Goal: Transaction & Acquisition: Purchase product/service

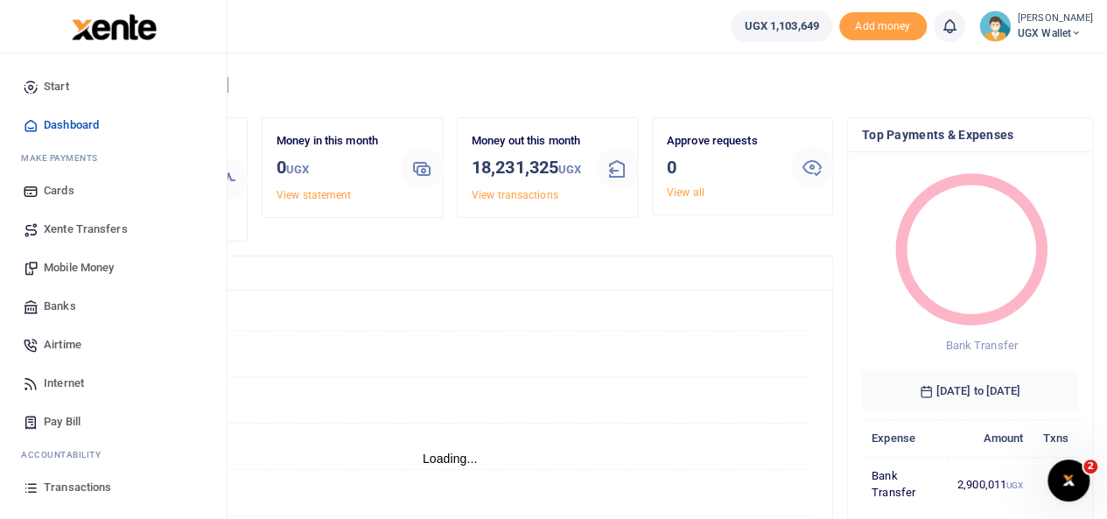
click at [70, 488] on span "Transactions" at bounding box center [77, 488] width 67 height 18
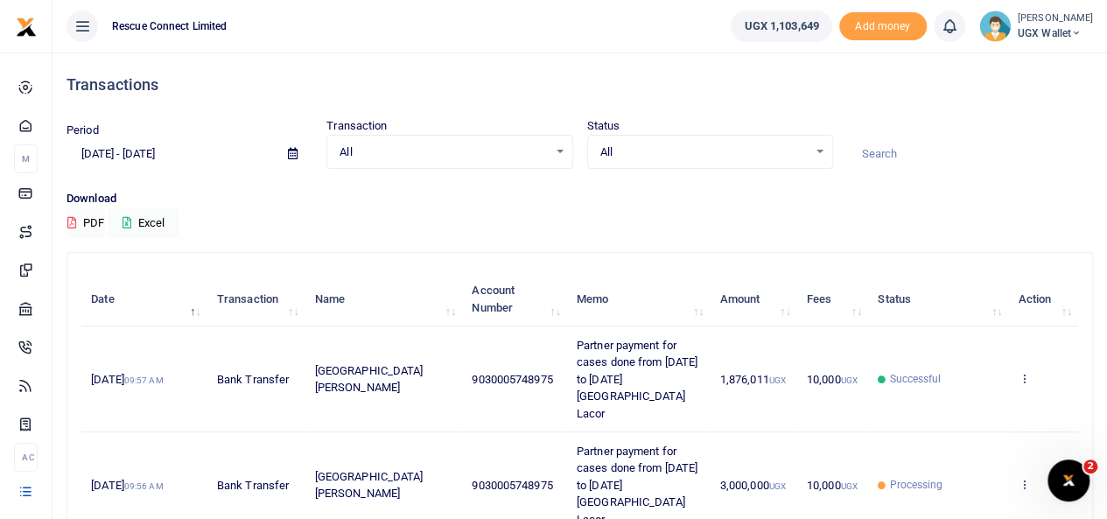
click at [882, 156] on input at bounding box center [970, 154] width 246 height 30
type input "ROAD SAFETY"
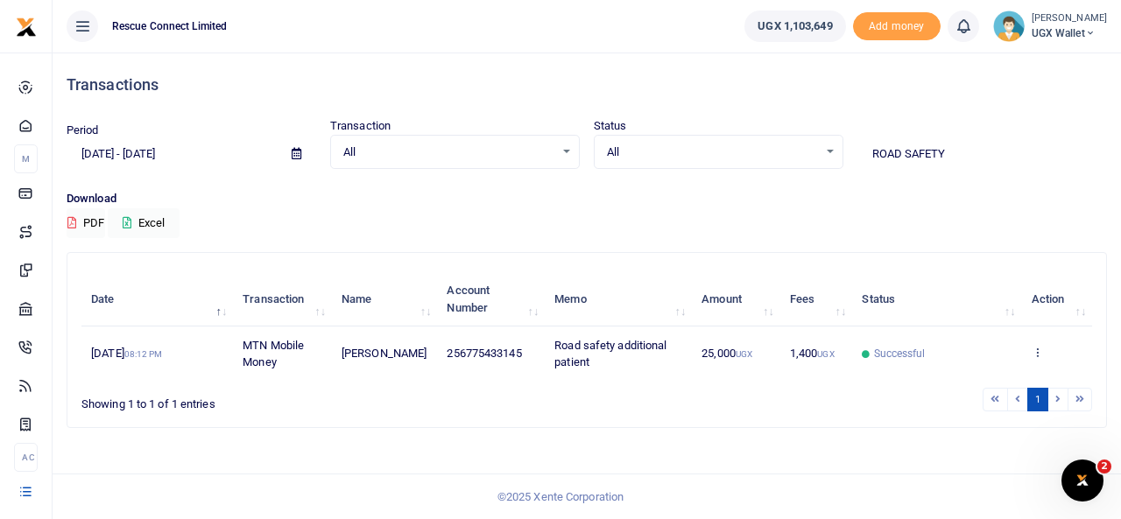
click at [1015, 71] on div "Transactions" at bounding box center [587, 85] width 1040 height 65
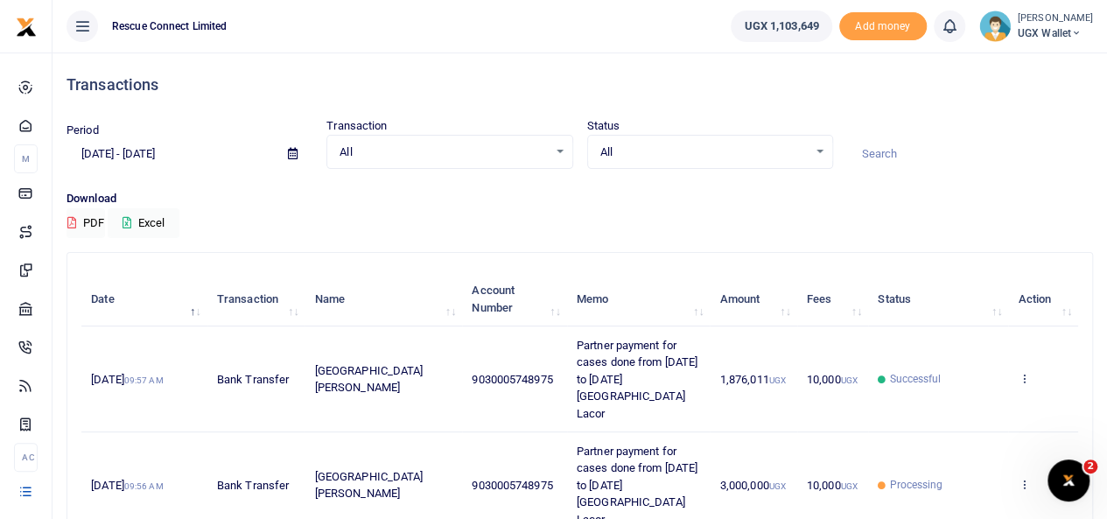
click at [882, 155] on input at bounding box center [970, 154] width 246 height 30
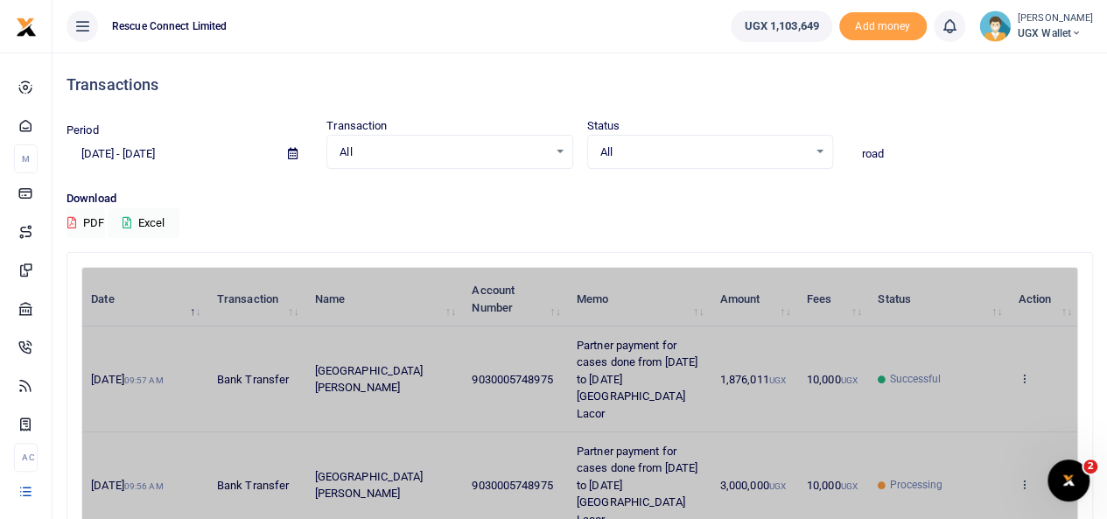
type input "ROAD SAFETY"
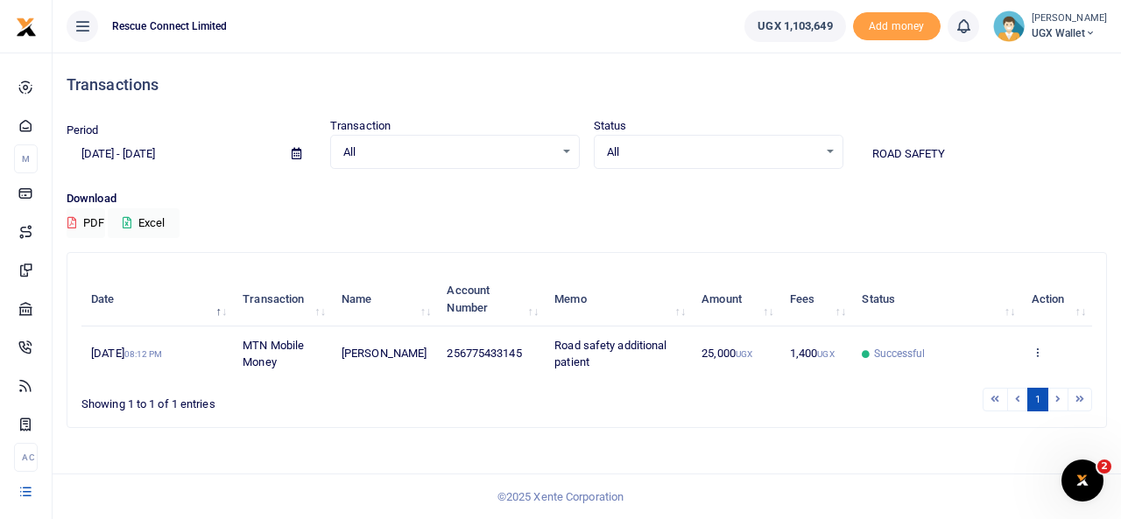
click at [1044, 353] on td "View details Send again" at bounding box center [1056, 353] width 71 height 53
click at [1036, 352] on icon at bounding box center [1036, 352] width 11 height 12
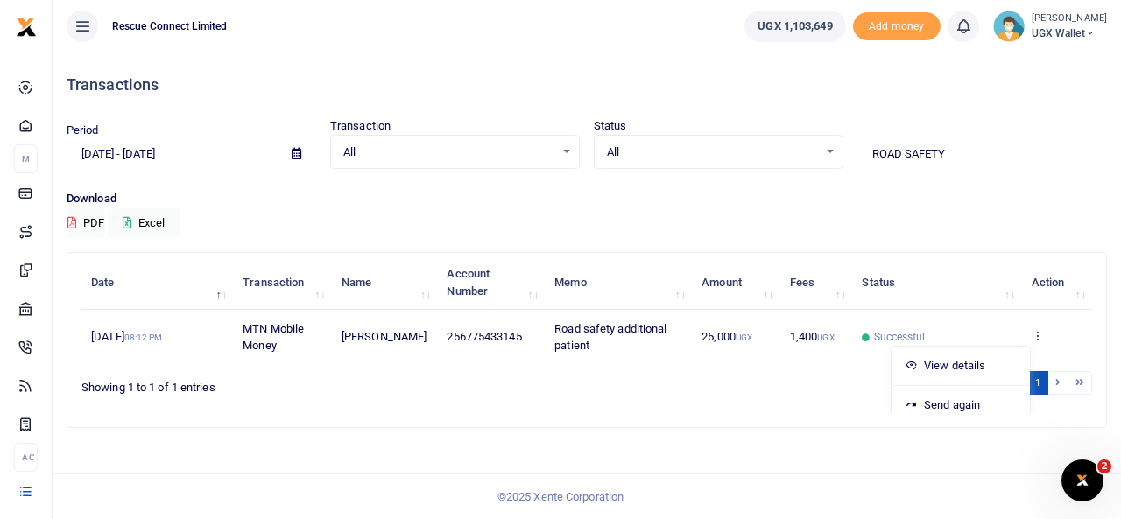
scroll to position [28, 0]
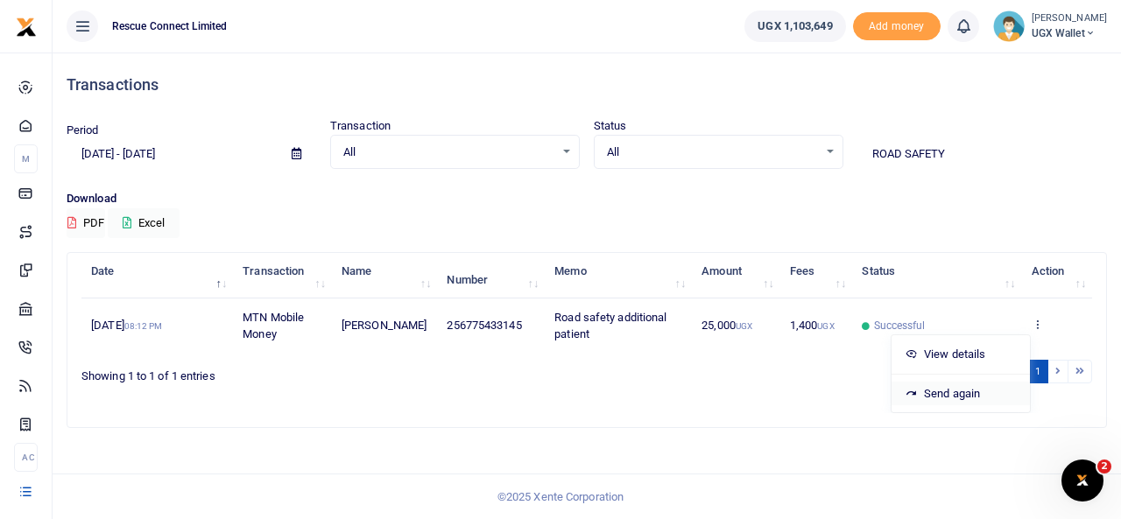
click at [933, 397] on link "Send again" at bounding box center [960, 394] width 138 height 25
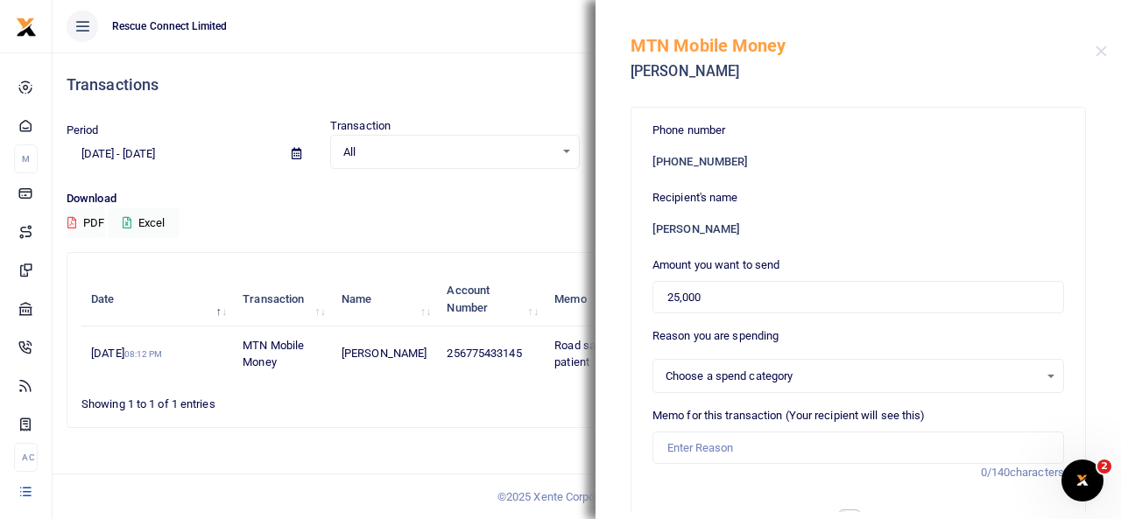
select select
drag, startPoint x: 715, startPoint y: 297, endPoint x: 636, endPoint y: 300, distance: 78.9
click at [636, 300] on div "Phone number +256 775433145 Recipient's name Sam Tomson Mwesigwa Amount you wan…" at bounding box center [857, 524] width 453 height 833
paste input "1,101,9"
type input "1,101,900"
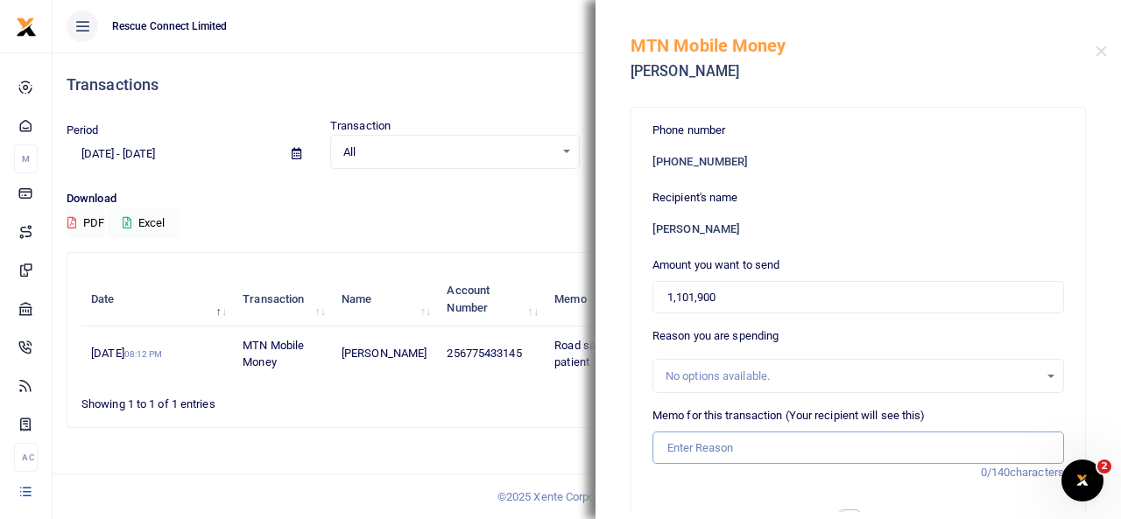
click at [674, 446] on input "Memo for this transaction (Your recipient will see this)" at bounding box center [857, 448] width 411 height 33
paste input "Partner payment for cases done from 25th August to 31st August Villa Maria hosp…"
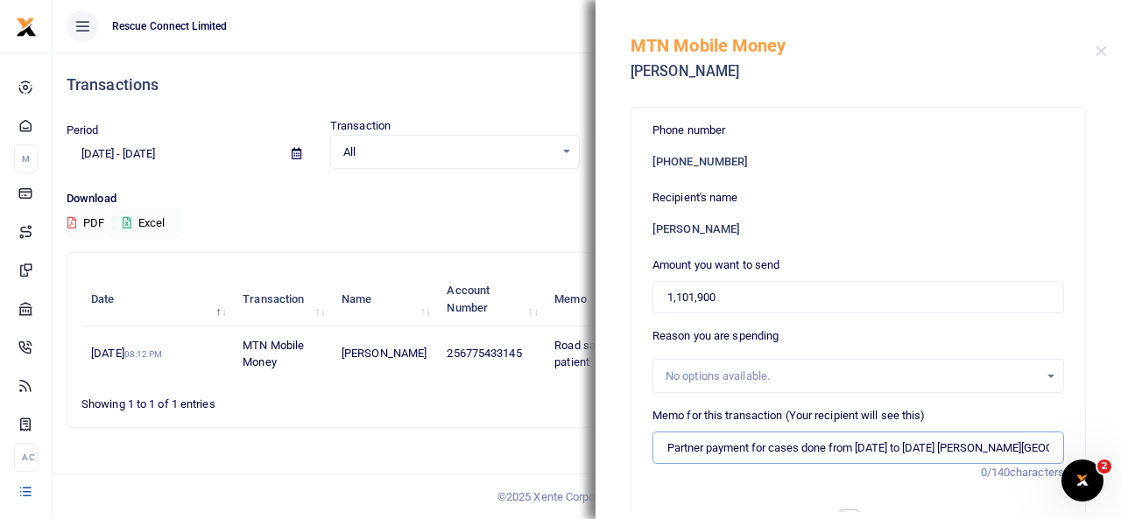
scroll to position [0, 60]
drag, startPoint x: 940, startPoint y: 445, endPoint x: 1045, endPoint y: 445, distance: 105.1
click at [1045, 445] on input "Partner payment for cases done from 25th August to 31st August Villa Maria hosp…" at bounding box center [857, 448] width 411 height 33
paste input "Road Safety Uganda"
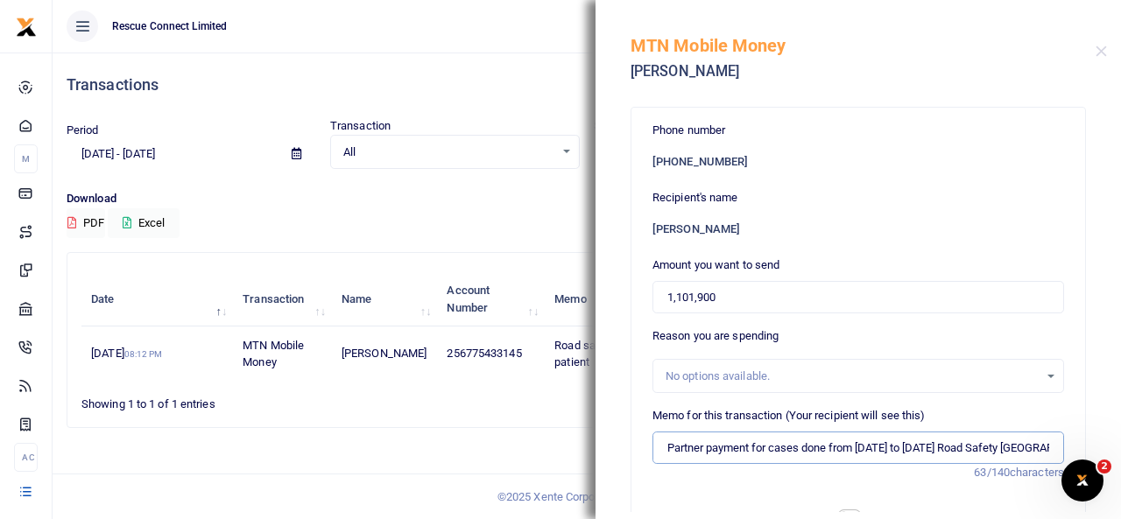
scroll to position [0, 66]
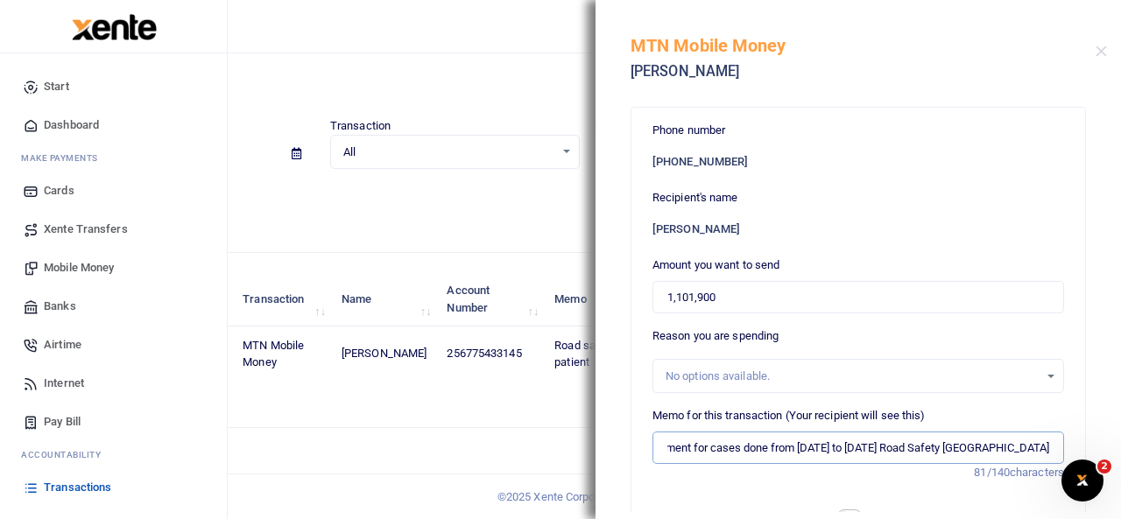
type input "Partner payment for cases done from 25th August to 31st August Road Safety Ugan…"
click at [71, 126] on span "Dashboard" at bounding box center [71, 125] width 55 height 18
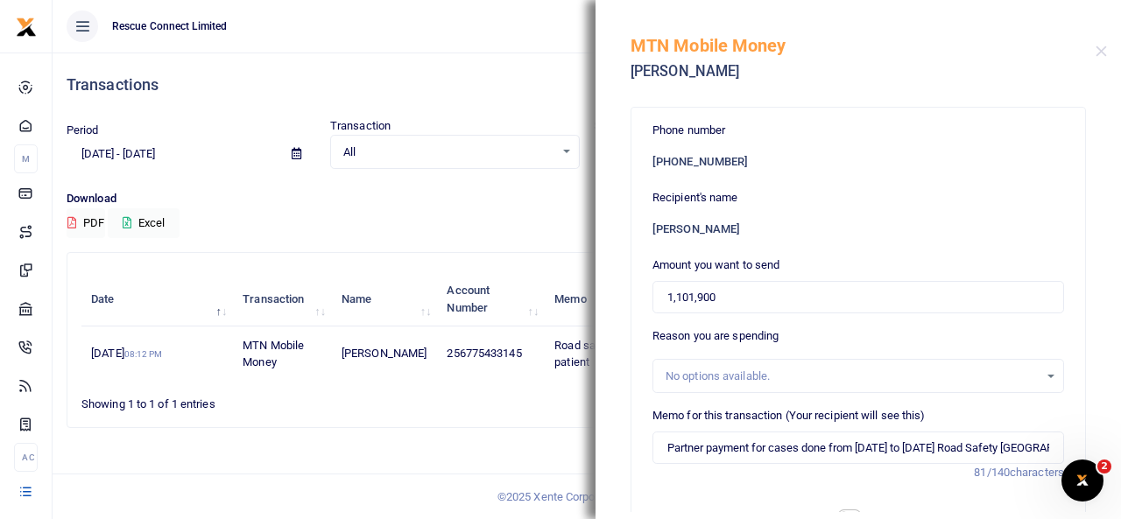
click at [270, 98] on div "Transactions" at bounding box center [587, 85] width 1040 height 65
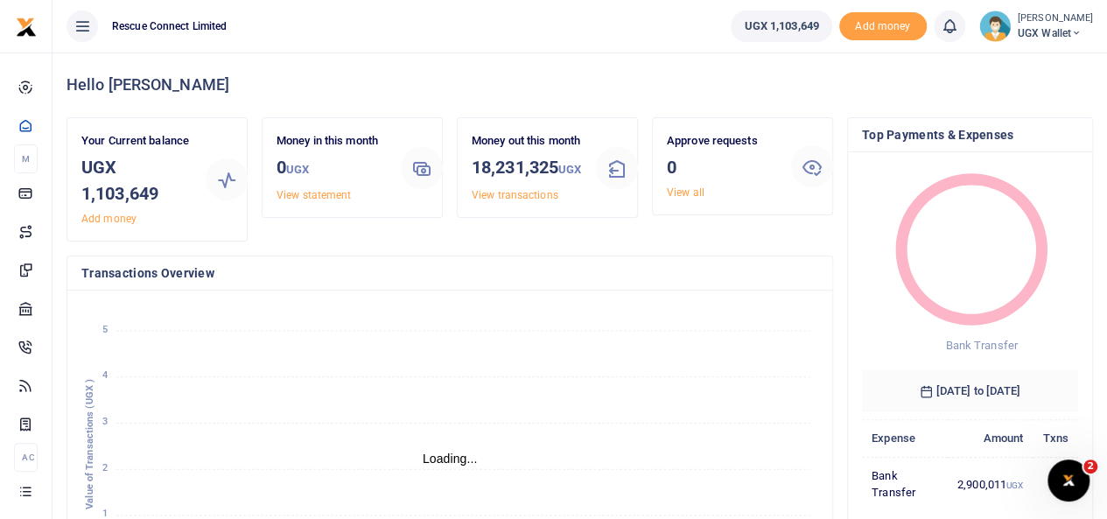
scroll to position [14, 14]
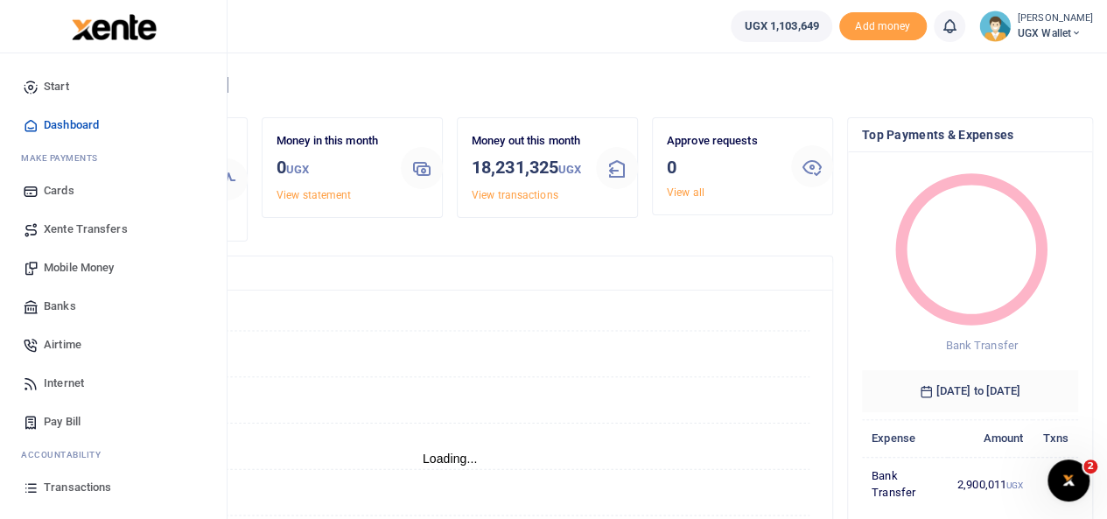
click at [71, 491] on span "Transactions" at bounding box center [77, 488] width 67 height 18
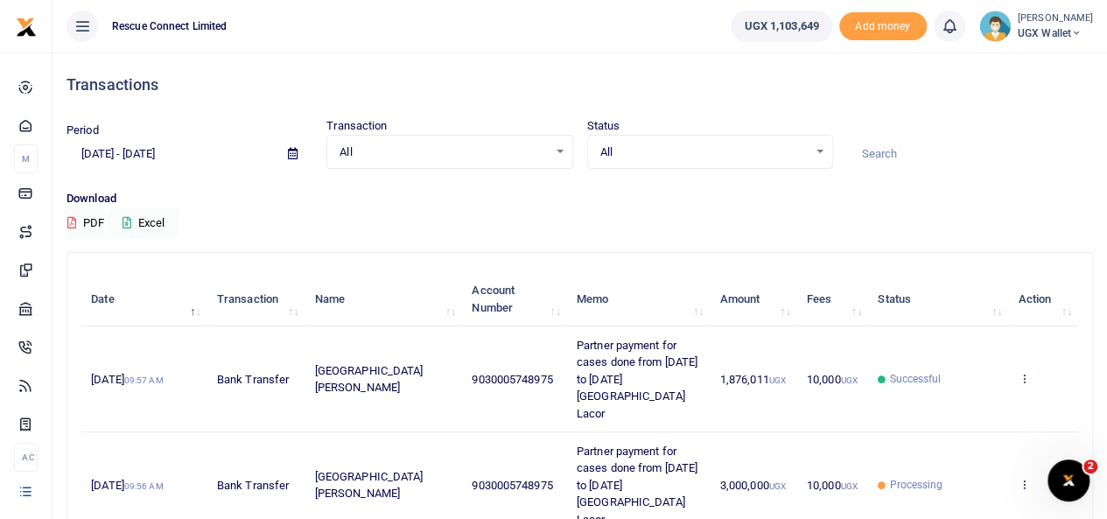
click at [882, 158] on input at bounding box center [970, 154] width 246 height 30
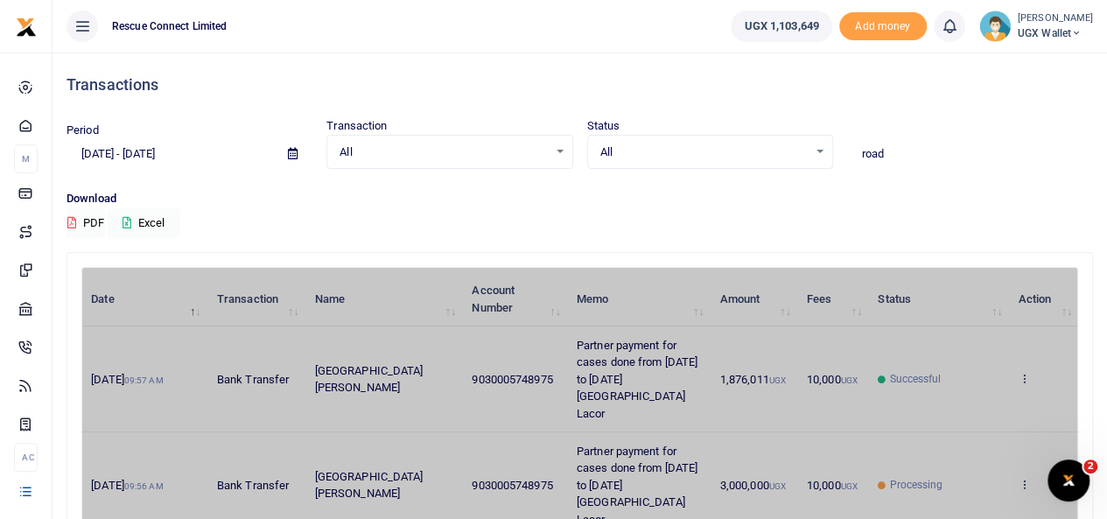
type input "ROAD SAFETY"
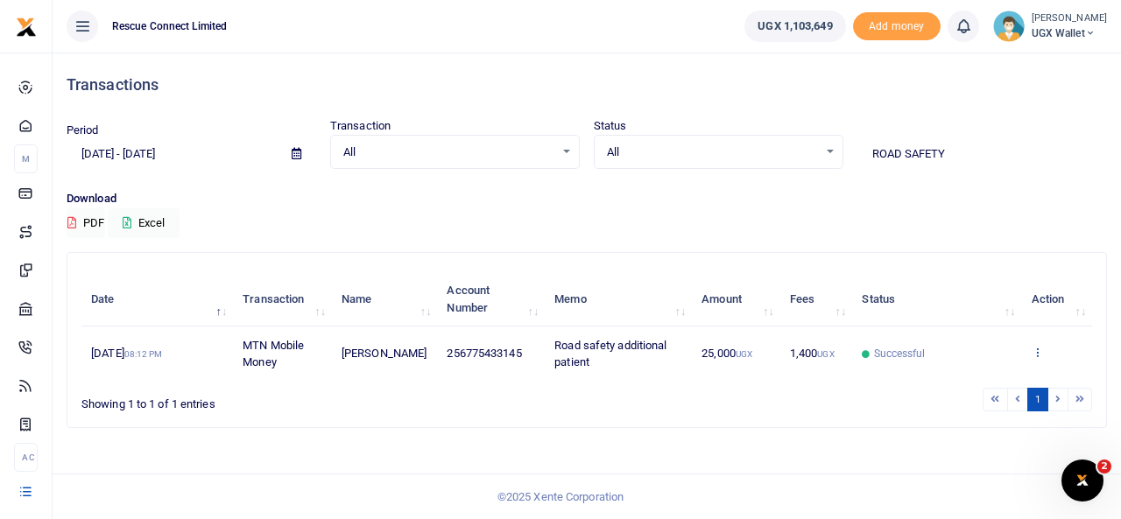
click at [1035, 348] on icon at bounding box center [1036, 352] width 11 height 12
click at [999, 404] on div "View details Send again" at bounding box center [1023, 401] width 140 height 79
click at [1037, 349] on icon at bounding box center [1036, 352] width 11 height 12
click at [1006, 402] on div "View details Send again" at bounding box center [1023, 401] width 140 height 79
click at [1102, 228] on div "Download PDF Excel" at bounding box center [587, 214] width 1040 height 48
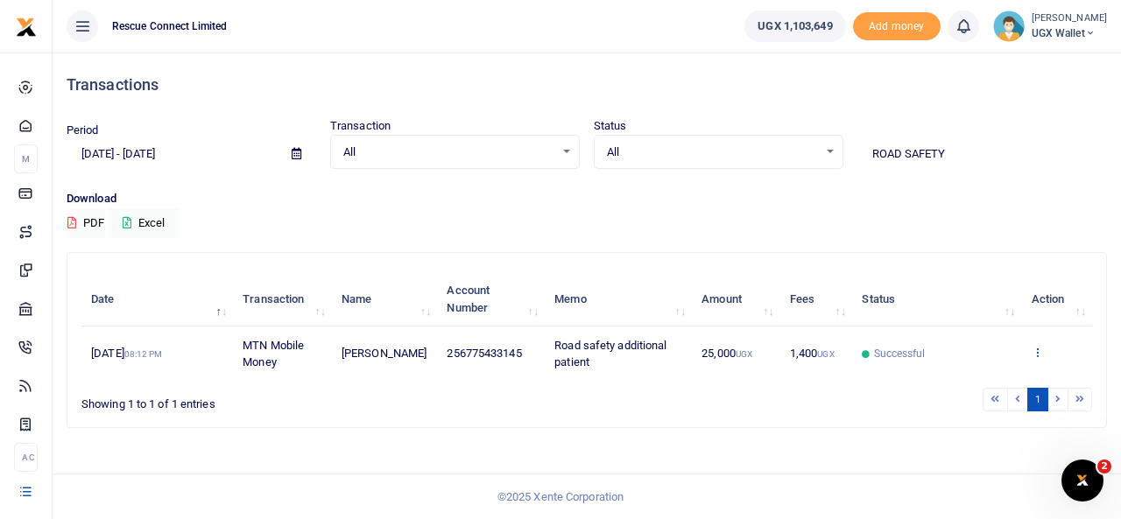
click at [1037, 351] on icon at bounding box center [1036, 352] width 11 height 12
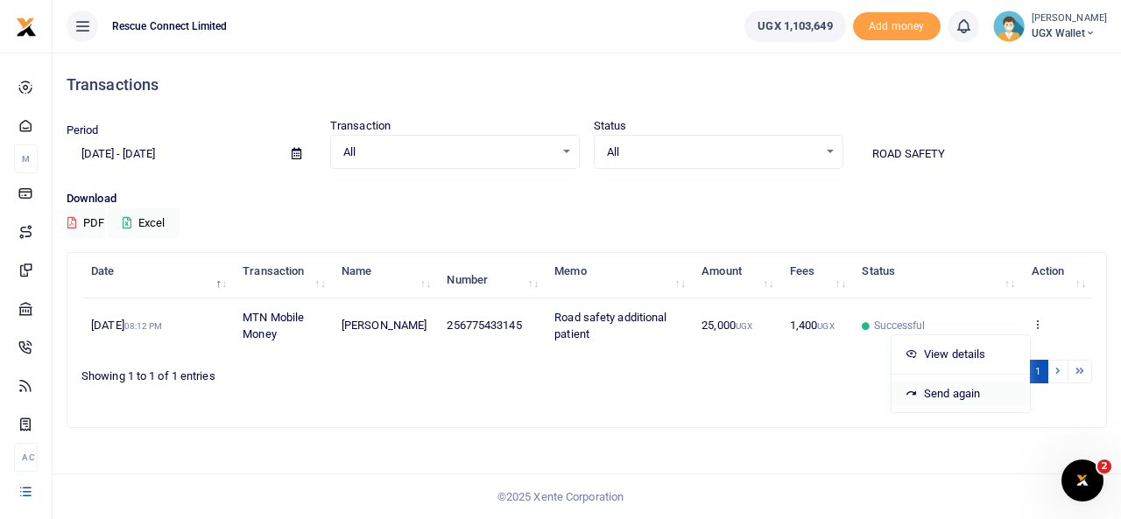
click at [961, 397] on link "Send again" at bounding box center [960, 394] width 138 height 25
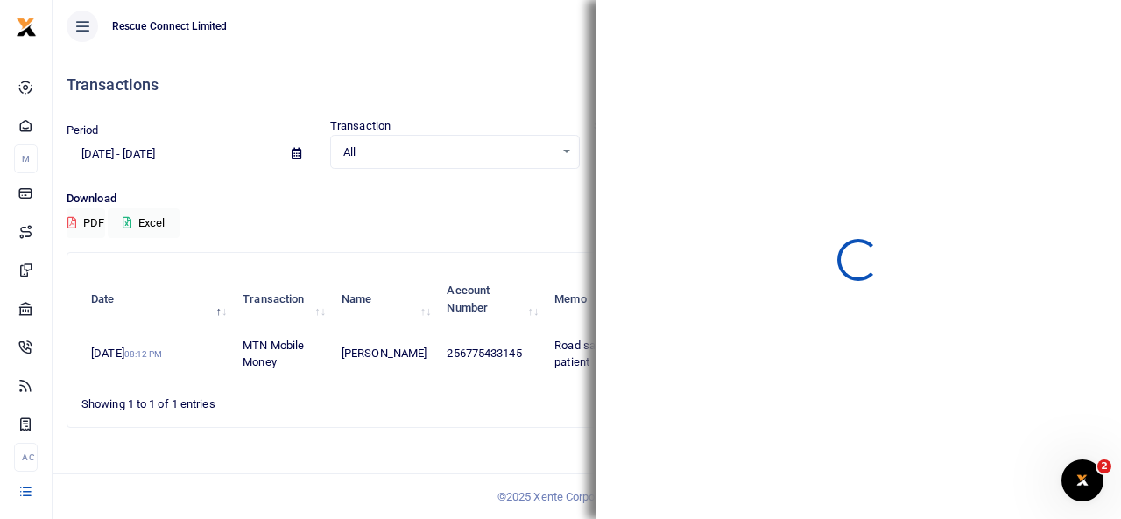
scroll to position [0, 0]
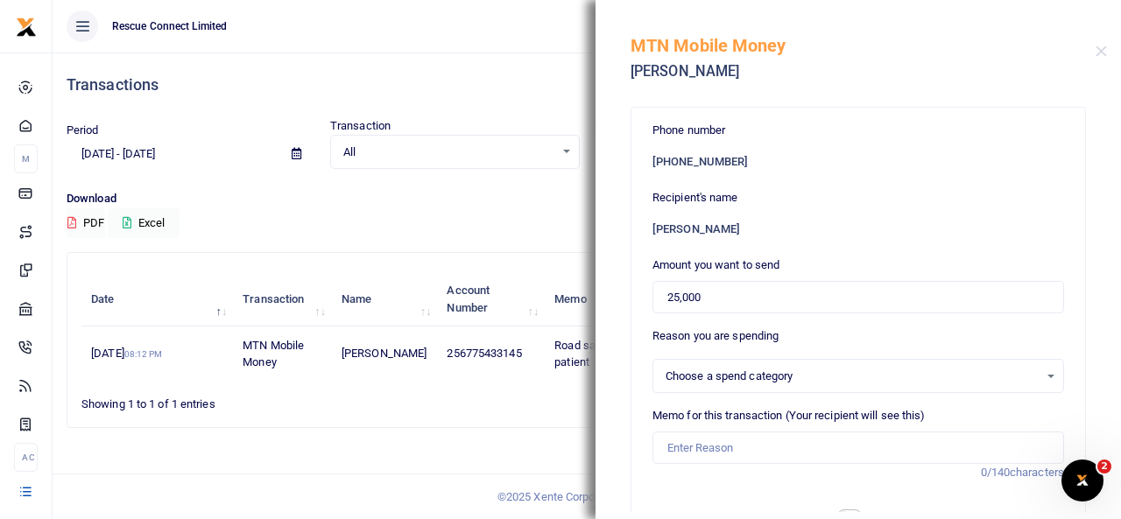
select select
drag, startPoint x: 704, startPoint y: 287, endPoint x: 634, endPoint y: 290, distance: 70.1
click at [634, 290] on div "Phone number +256 775433145 Recipient's name Sam Tomson Mwesigwa Amount you wan…" at bounding box center [857, 524] width 453 height 833
type input "0"
click at [693, 462] on input "Memo for this transaction (Your recipient will see this)" at bounding box center [857, 448] width 411 height 33
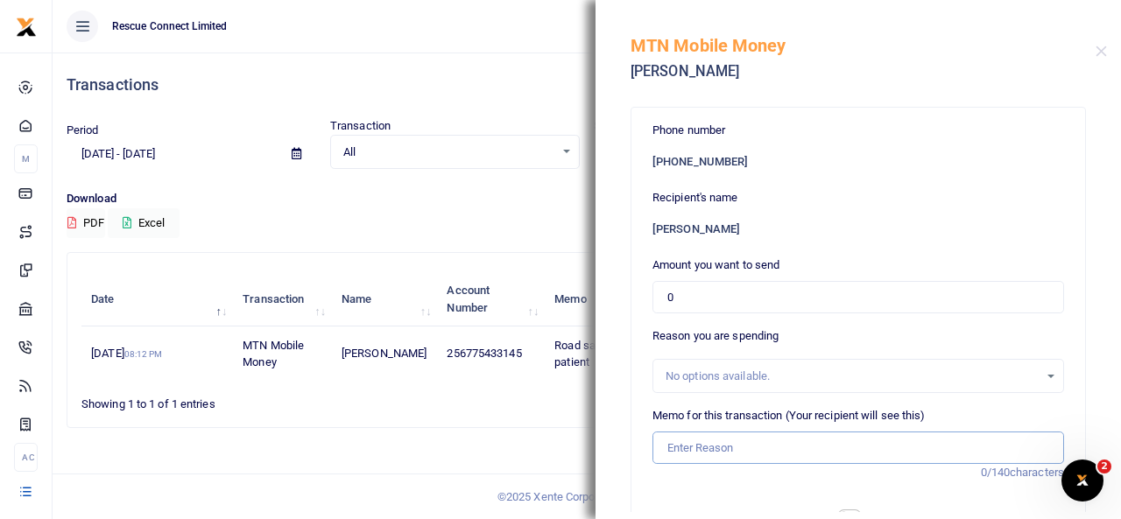
paste input "Partner payment for cases done from 25th August to 31st August Villa Maria hosp…"
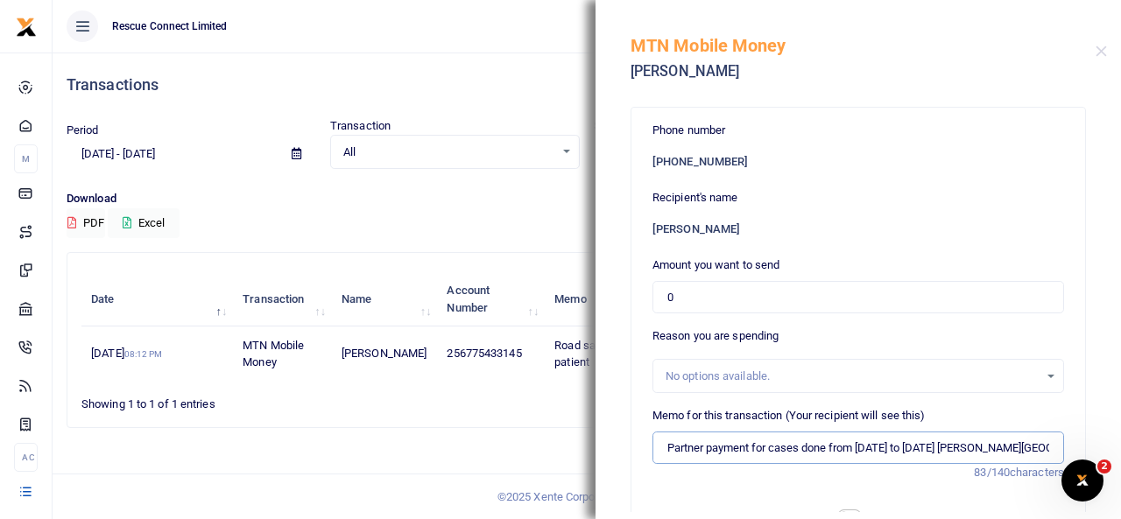
scroll to position [0, 60]
drag, startPoint x: 943, startPoint y: 442, endPoint x: 1091, endPoint y: 444, distance: 148.0
click at [1091, 444] on div "Phone number +256 775433145 Recipient's name Sam Tomson Mwesigwa Amount you wan…" at bounding box center [857, 304] width 525 height 415
paste input "Road Safety Uganda"
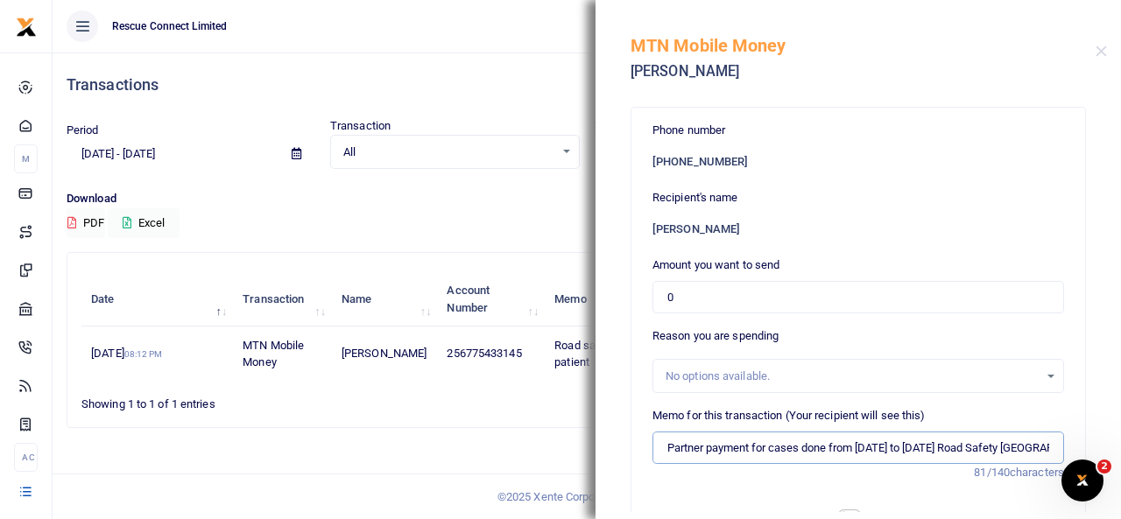
scroll to position [0, 66]
type input "Partner payment for cases done from [DATE] to [DATE] Road Safety [GEOGRAPHIC_DA…"
click at [679, 283] on input "0" at bounding box center [857, 297] width 411 height 33
paste input "1,101,900"
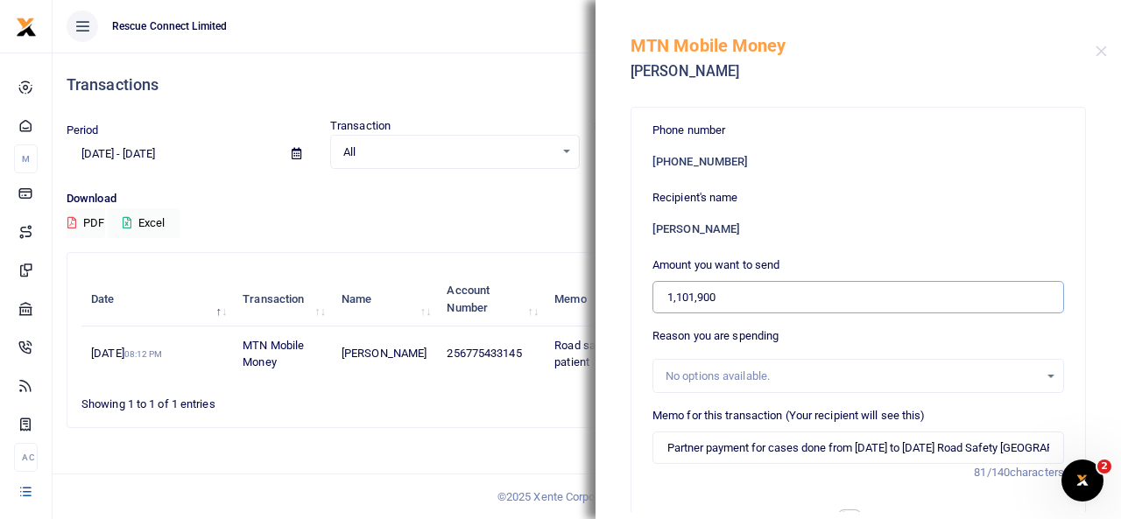
type input "1,101,900"
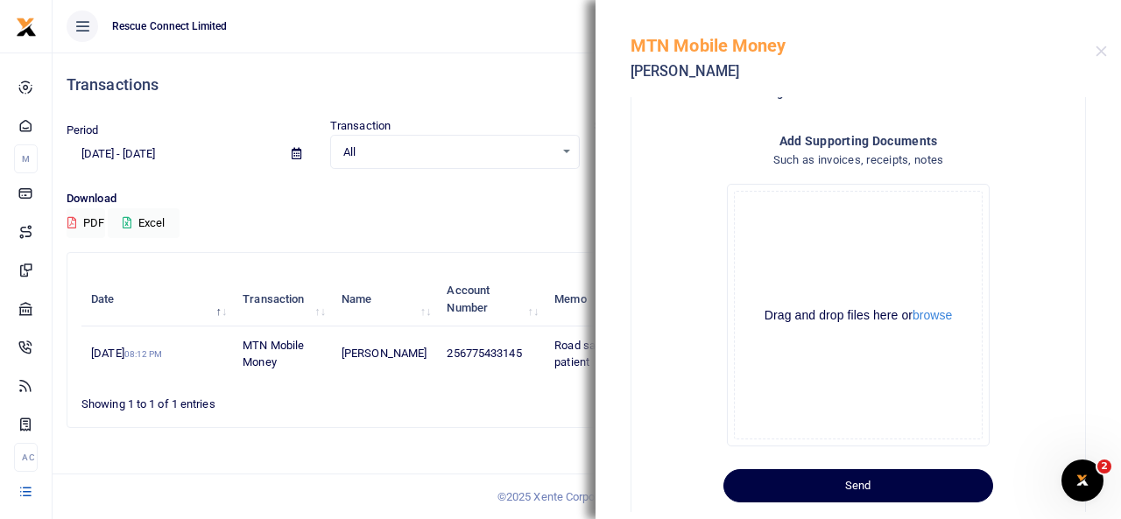
scroll to position [455, 0]
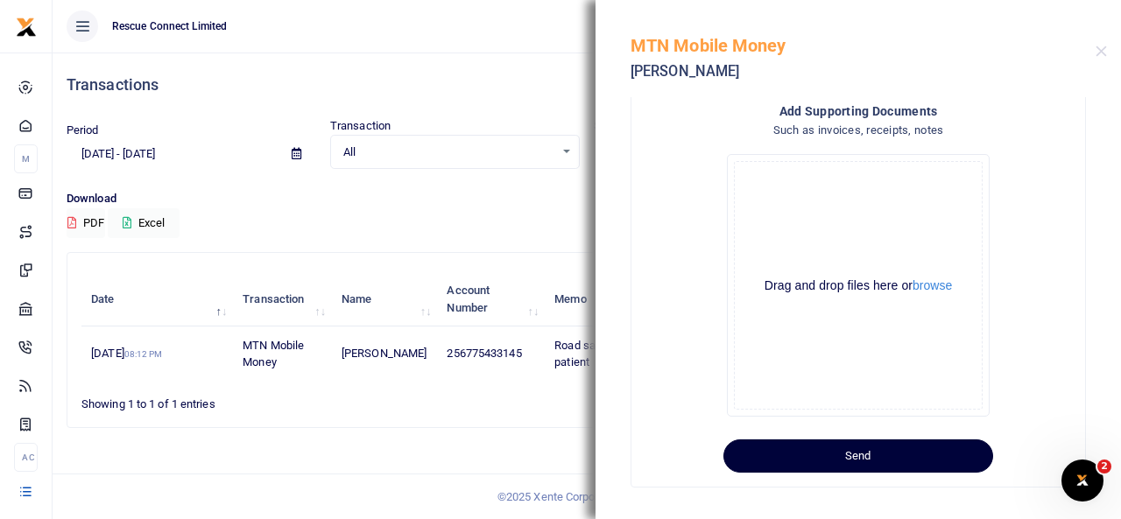
click at [895, 460] on button "Send" at bounding box center [858, 455] width 270 height 33
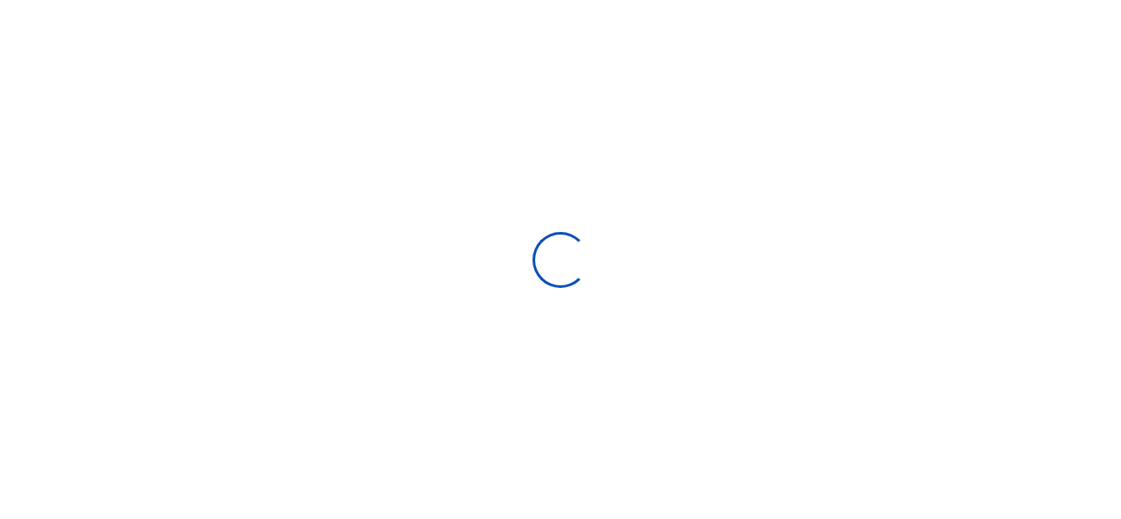
select select
type input "[DATE] - [DATE]"
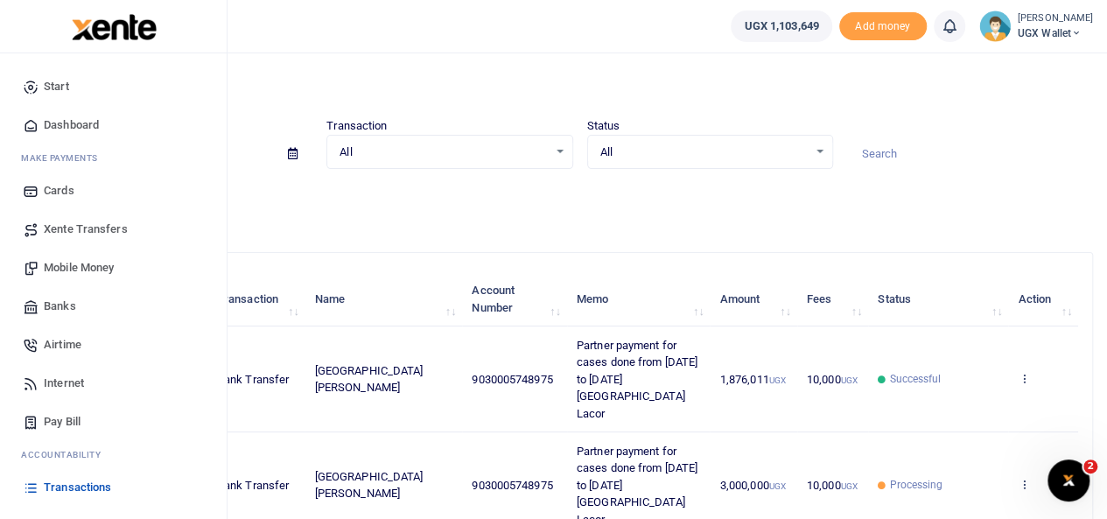
click at [88, 485] on span "Transactions" at bounding box center [77, 488] width 67 height 18
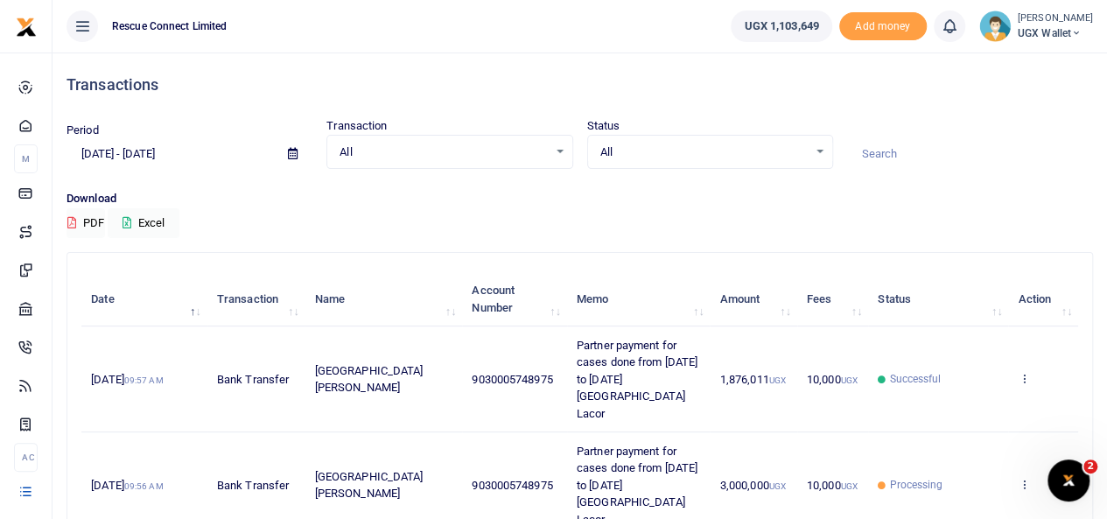
click at [645, 208] on div "Download PDF Excel" at bounding box center [580, 214] width 1027 height 48
